Goal: Check status: Check status

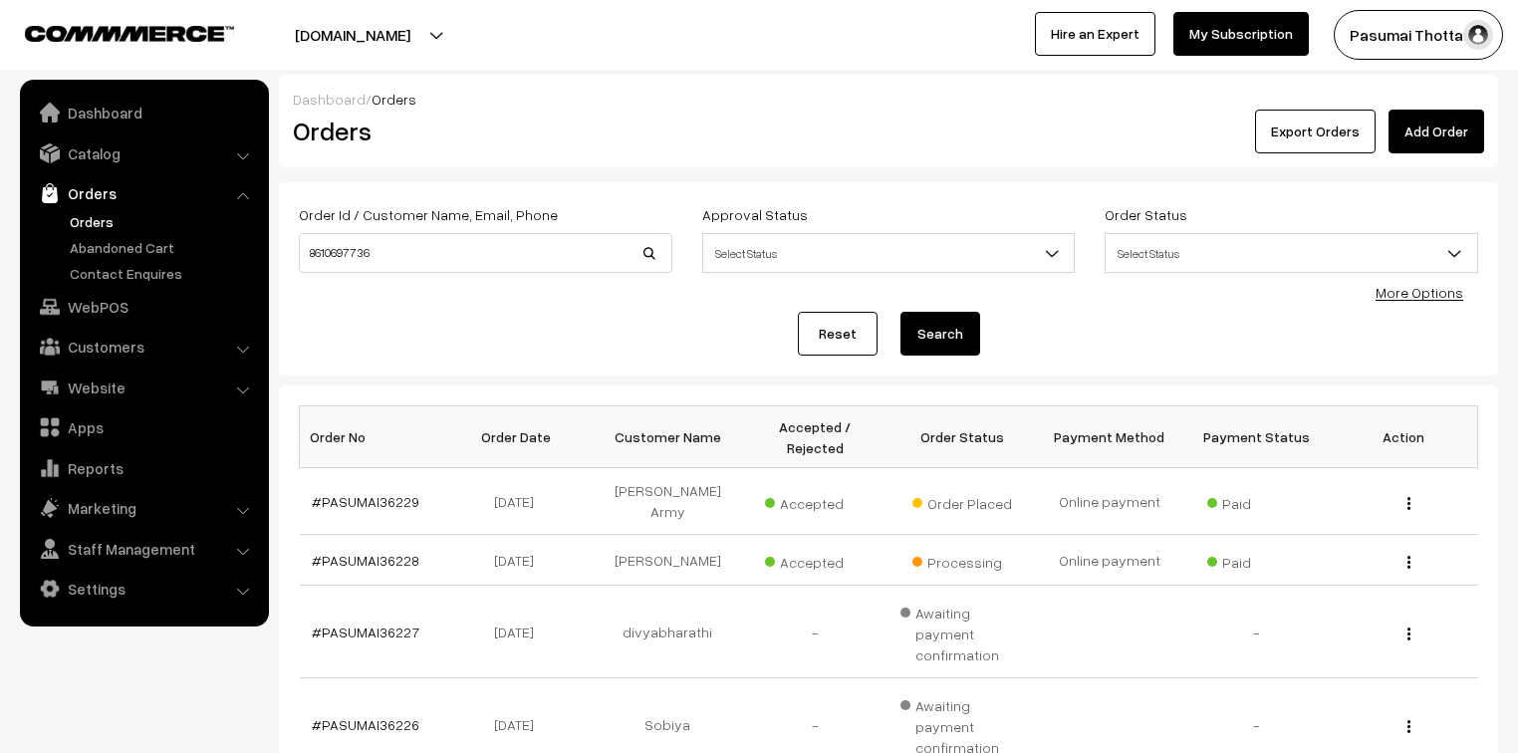
type input "8610697736"
click at [901, 312] on button "Search" at bounding box center [941, 334] width 80 height 44
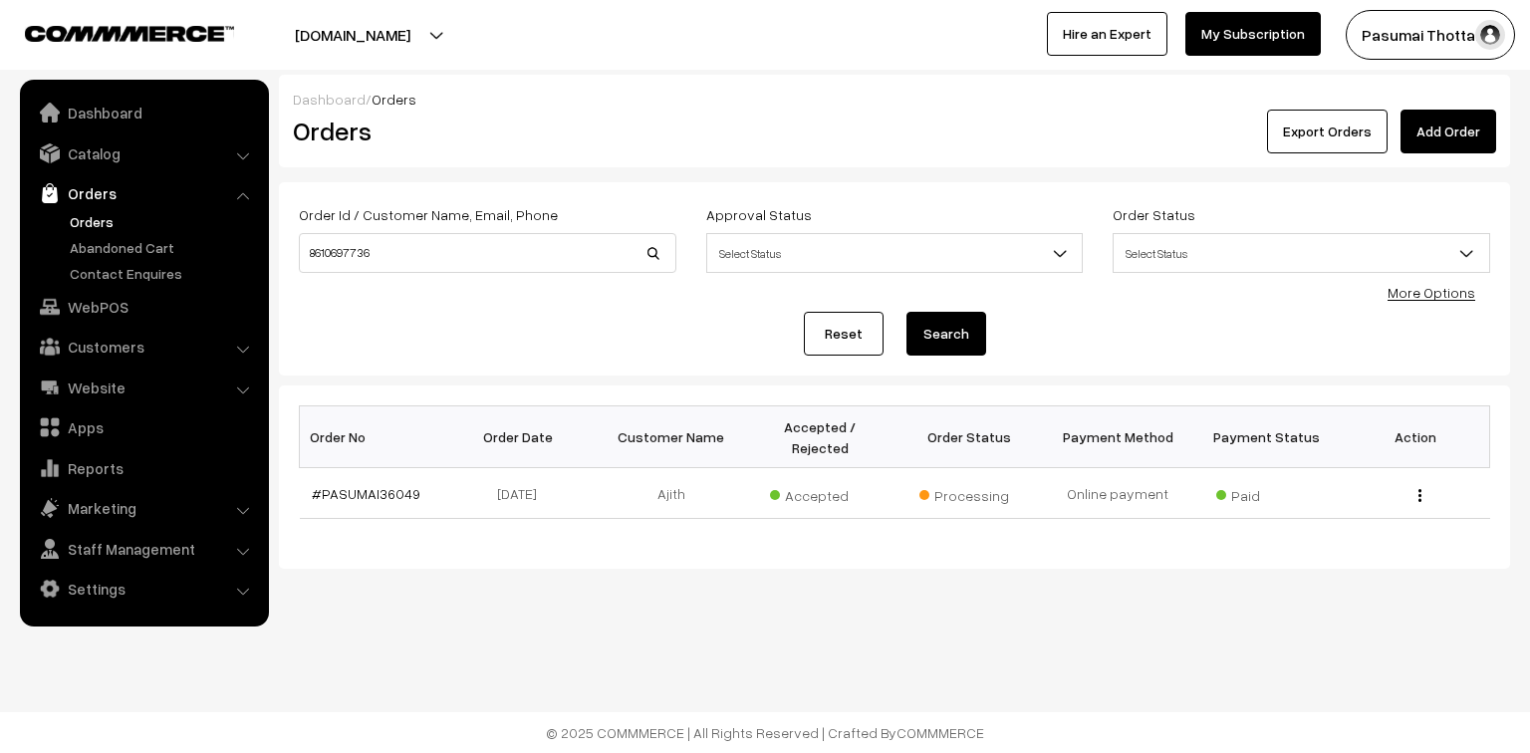
click at [100, 221] on link "Orders" at bounding box center [163, 221] width 197 height 21
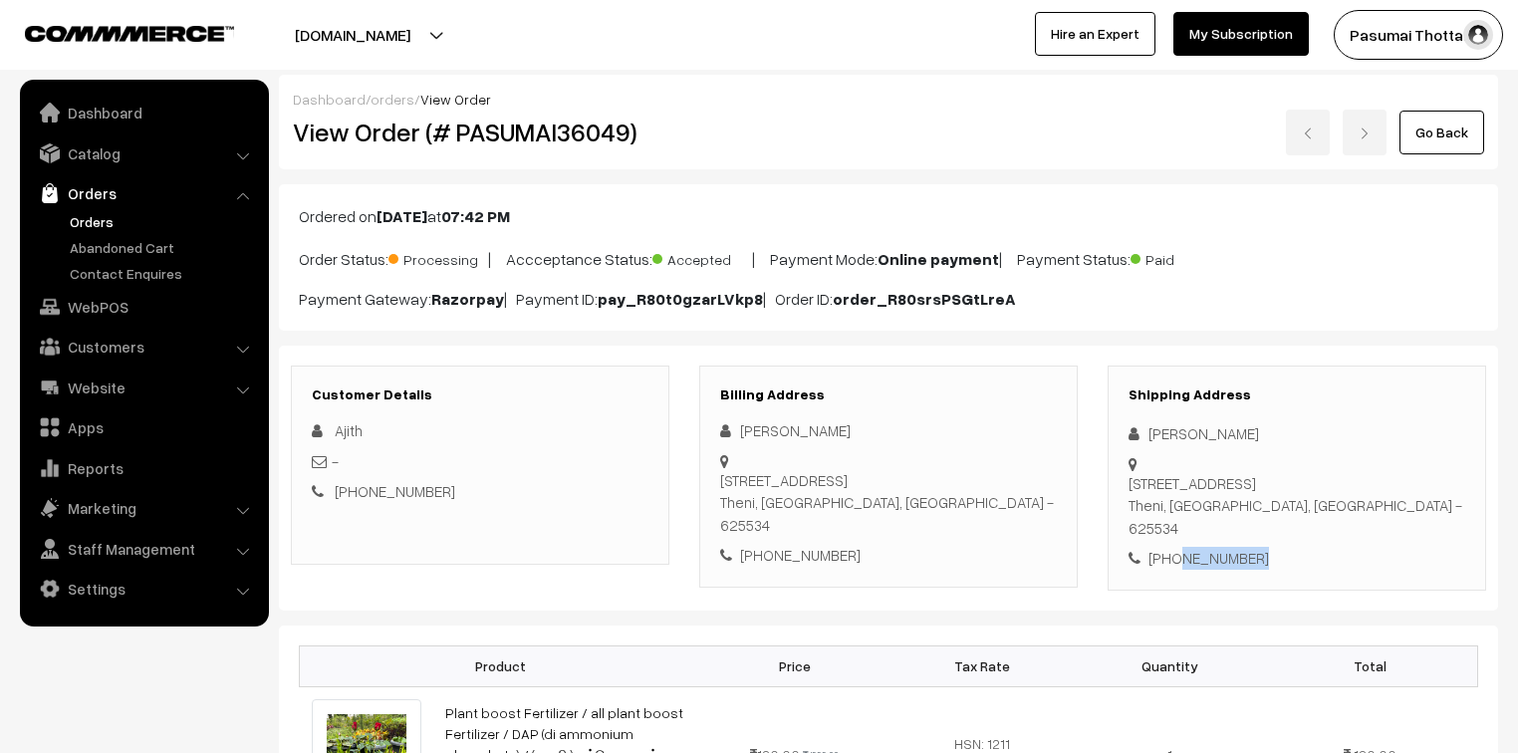
drag, startPoint x: 1175, startPoint y: 518, endPoint x: 1261, endPoint y: 517, distance: 86.7
click at [1261, 547] on div "+91 8610697736" at bounding box center [1297, 558] width 337 height 23
